Goal: Task Accomplishment & Management: Use online tool/utility

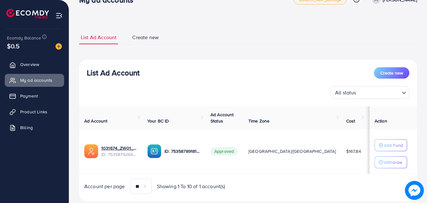
scroll to position [32, 0]
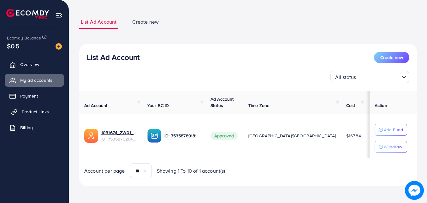
click at [39, 110] on span "Product Links" at bounding box center [35, 112] width 27 height 6
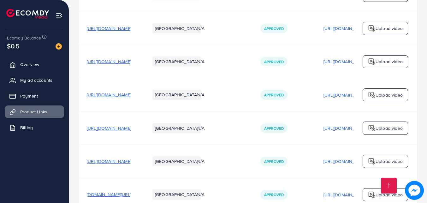
scroll to position [158, 0]
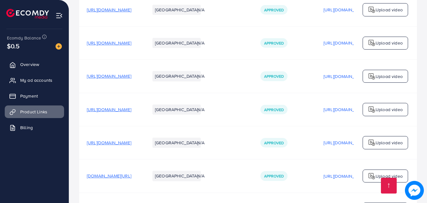
click at [131, 111] on span "[URL][DOMAIN_NAME]" at bounding box center [109, 109] width 45 height 6
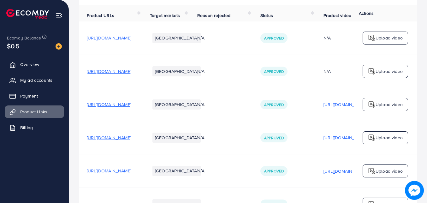
scroll to position [95, 0]
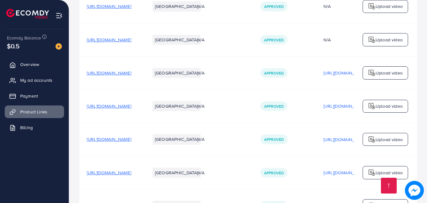
click at [131, 43] on span "[URL][DOMAIN_NAME]" at bounding box center [109, 40] width 45 height 6
click at [131, 142] on span "[URL][DOMAIN_NAME]" at bounding box center [109, 139] width 45 height 6
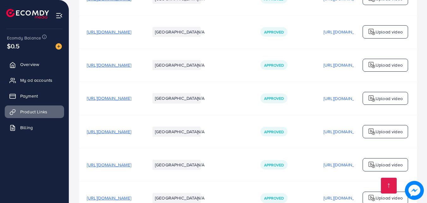
scroll to position [790, 0]
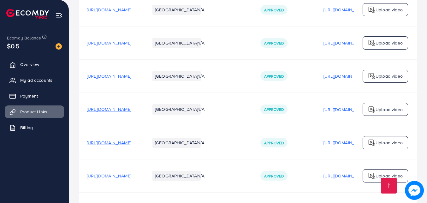
click at [131, 111] on span "[URL][DOMAIN_NAME]" at bounding box center [109, 109] width 45 height 6
click at [131, 77] on span "[URL][DOMAIN_NAME]" at bounding box center [109, 76] width 45 height 6
click at [131, 45] on span "[URL][DOMAIN_NAME]" at bounding box center [109, 43] width 45 height 6
click at [114, 13] on span "[URL][DOMAIN_NAME]" at bounding box center [109, 10] width 45 height 6
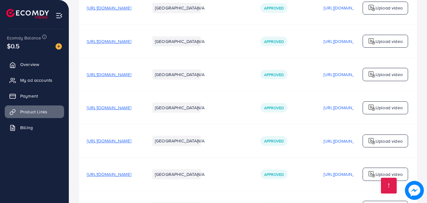
scroll to position [727, 0]
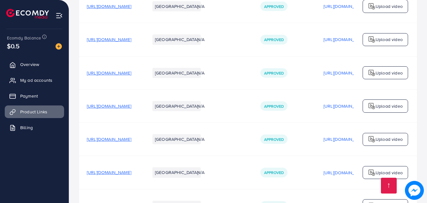
click at [131, 40] on span "[URL][DOMAIN_NAME]" at bounding box center [109, 39] width 45 height 6
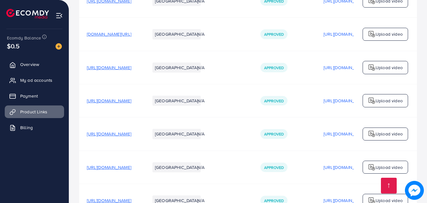
scroll to position [632, 0]
click at [131, 68] on span "[URL][DOMAIN_NAME]" at bounding box center [109, 68] width 45 height 6
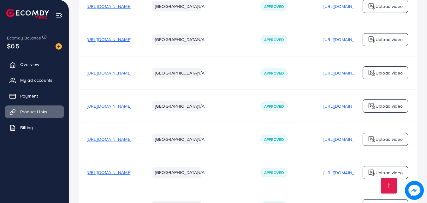
scroll to position [695, 0]
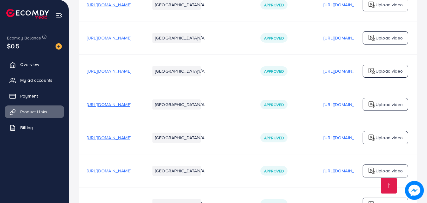
click at [131, 39] on span "[URL][DOMAIN_NAME]" at bounding box center [109, 38] width 45 height 6
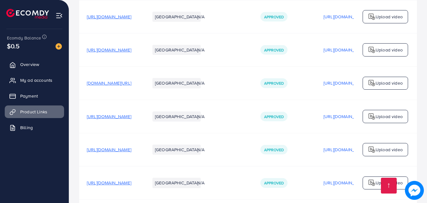
scroll to position [569, 0]
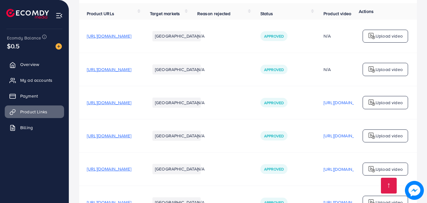
scroll to position [95, 0]
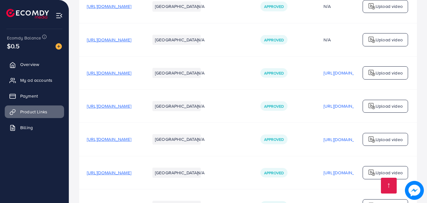
click at [131, 108] on span "[URL][DOMAIN_NAME]" at bounding box center [109, 106] width 45 height 6
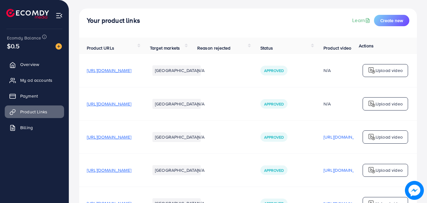
scroll to position [0, 0]
